Goal: Information Seeking & Learning: Learn about a topic

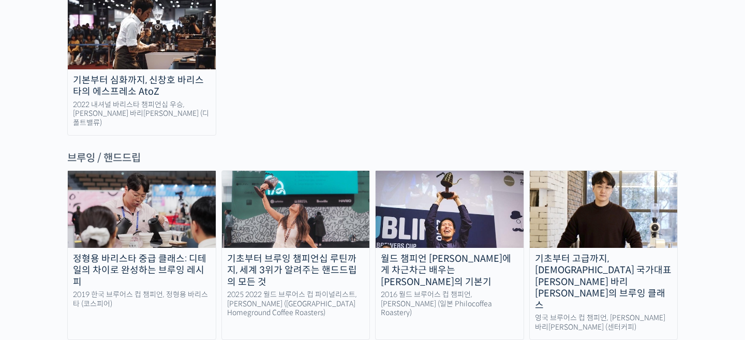
scroll to position [1666, 0]
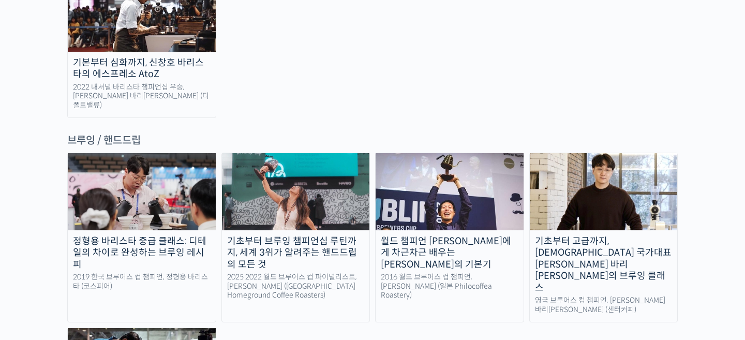
click at [479, 235] on div "월드 챔피언 [PERSON_NAME]에게 차근차근 배우는 [PERSON_NAME]의 기본기" at bounding box center [450, 252] width 148 height 35
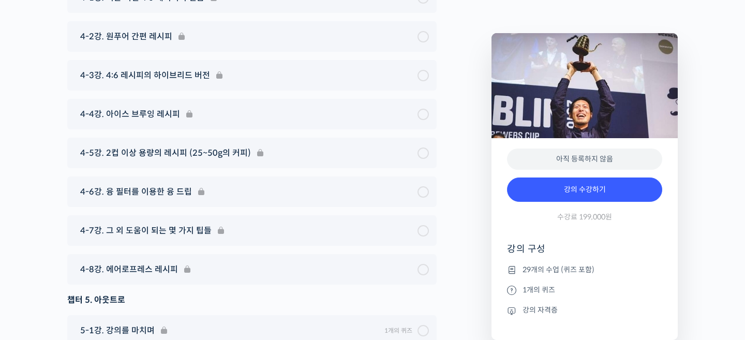
scroll to position [5324, 0]
